Goal: Task Accomplishment & Management: Complete application form

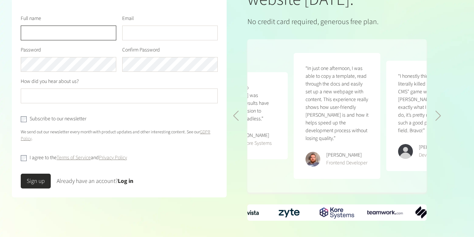
scroll to position [133, 0]
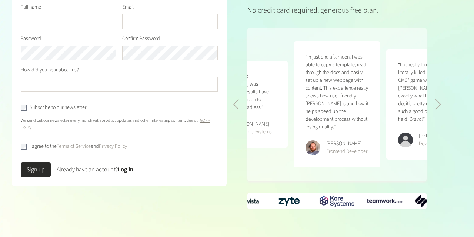
click at [238, 99] on div "Previous slide" at bounding box center [236, 104] width 6 height 10
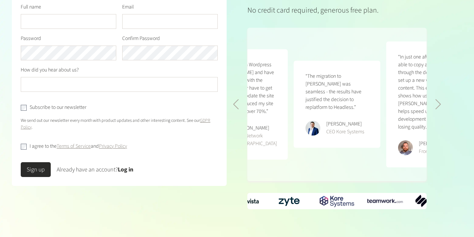
click at [238, 99] on div "Previous slide" at bounding box center [236, 104] width 6 height 10
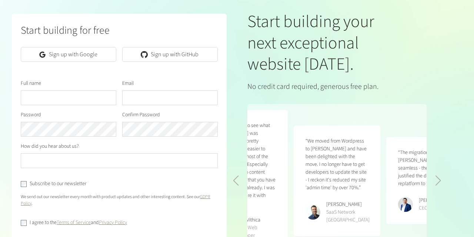
scroll to position [0, 0]
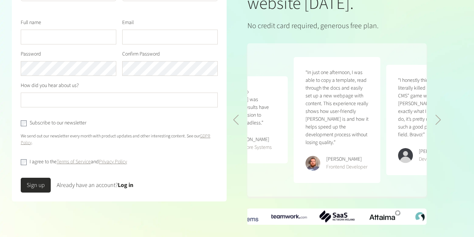
scroll to position [133, 0]
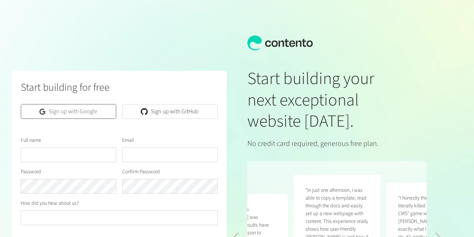
click at [43, 110] on icon at bounding box center [42, 112] width 6 height 6
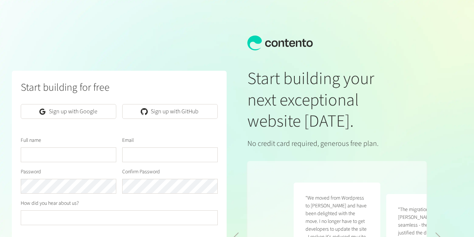
scroll to position [0, 185]
